Goal: Information Seeking & Learning: Learn about a topic

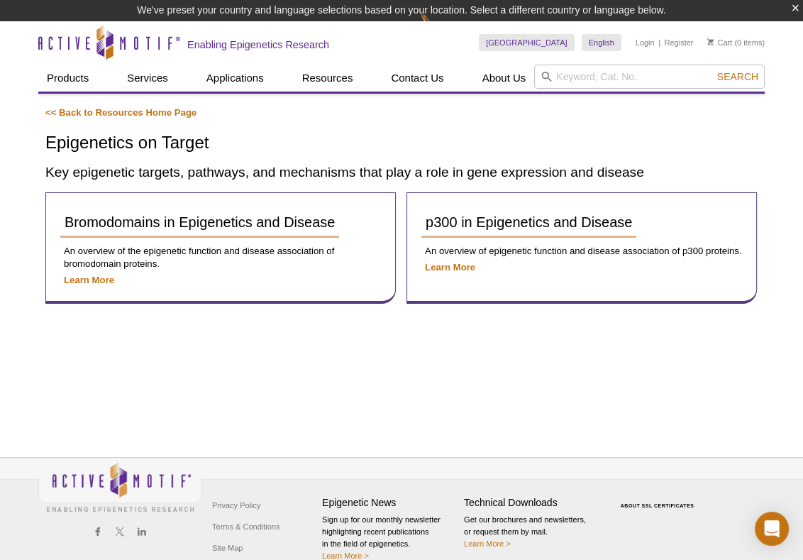
click at [445, 371] on div "<< Back to Resources Home Page Epigenetics on Target Key epigenetic targets, pa…" at bounding box center [401, 259] width 727 height 331
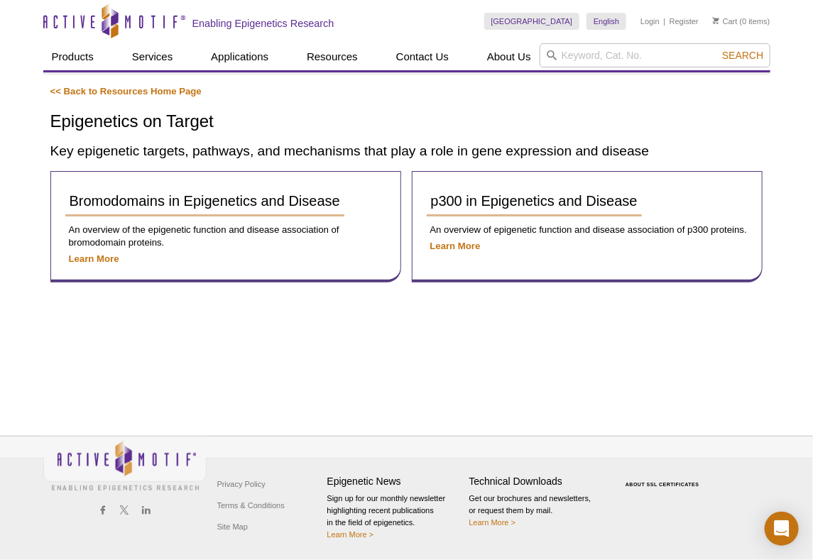
click at [441, 358] on div "<< Back to Resources Home Page Epigenetics on Target Key epigenetic targets, pa…" at bounding box center [406, 237] width 727 height 331
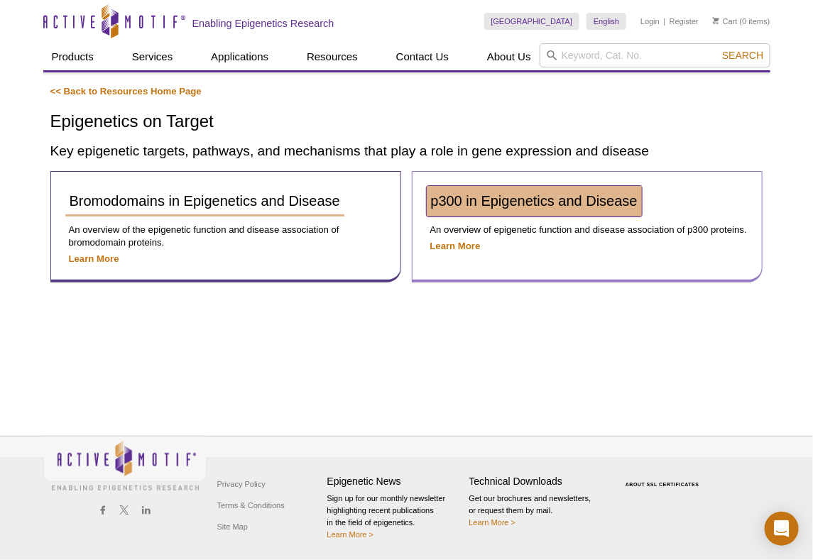
click at [502, 204] on span "p300 in Epigenetics and Disease" at bounding box center [534, 201] width 207 height 16
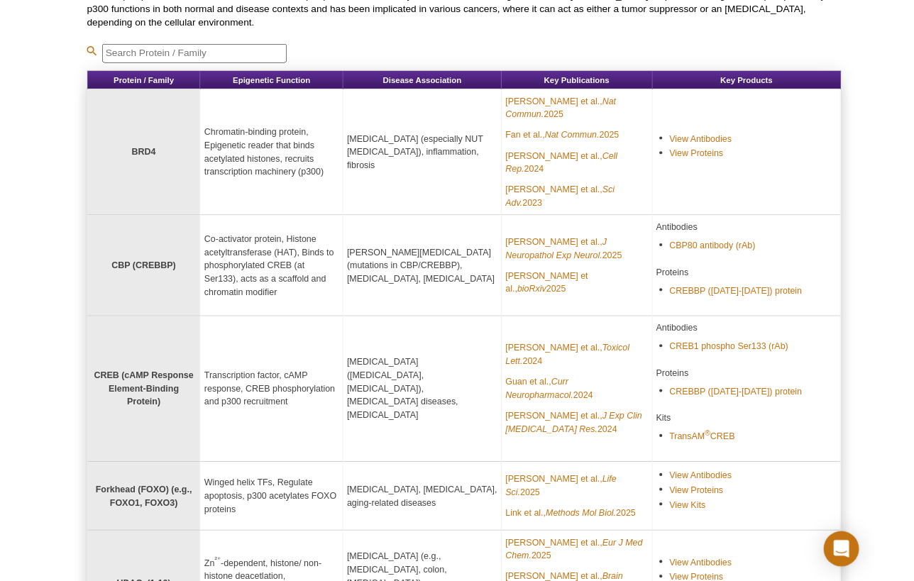
scroll to position [192, 0]
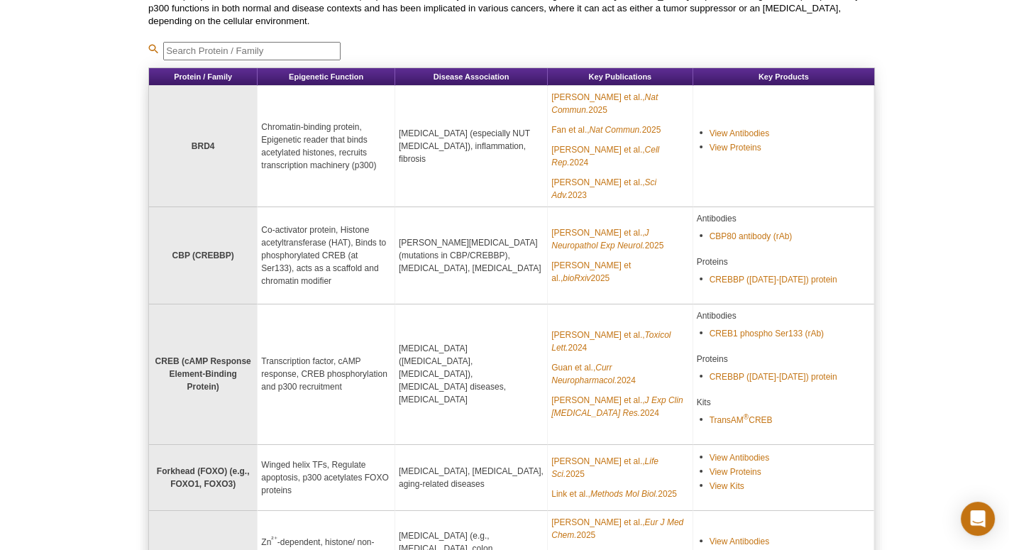
drag, startPoint x: 972, startPoint y: 443, endPoint x: 1012, endPoint y: 503, distance: 72.6
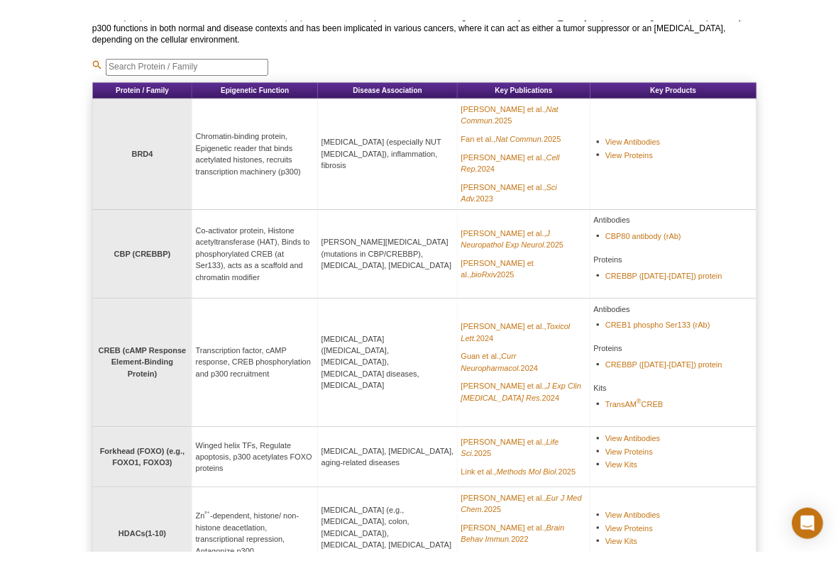
scroll to position [0, 0]
